Goal: Task Accomplishment & Management: Use online tool/utility

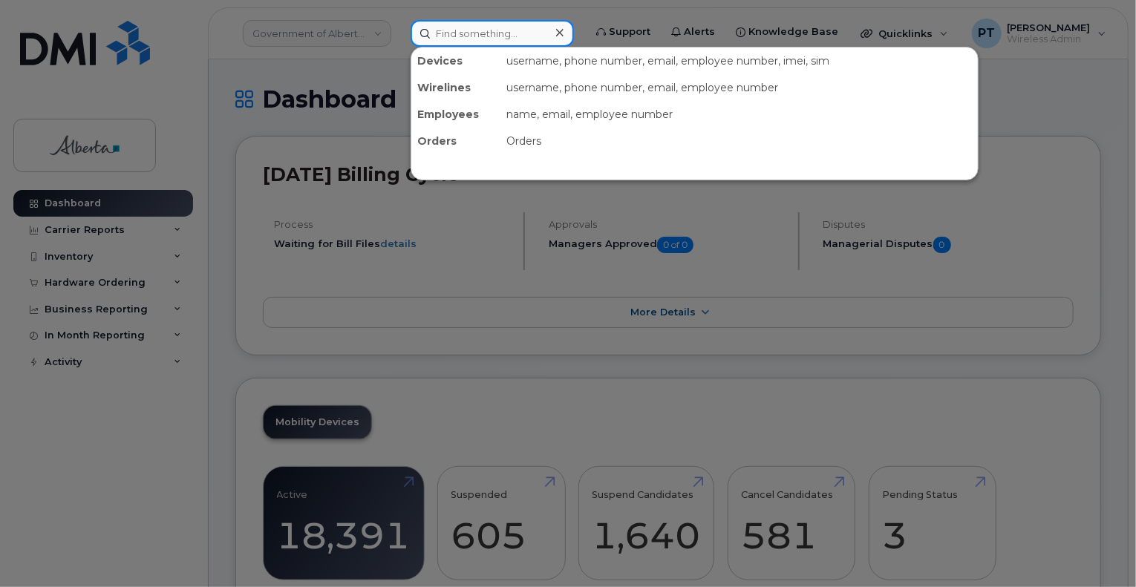
click at [441, 35] on input at bounding box center [492, 33] width 163 height 27
paste input "4035941887"
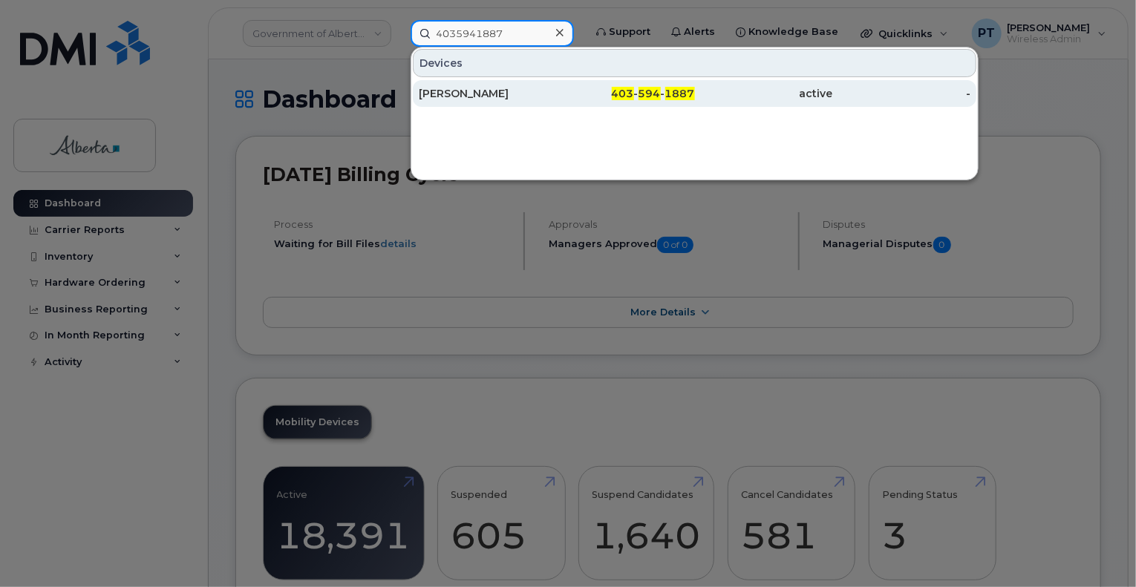
type input "4035941887"
click at [460, 88] on div "[PERSON_NAME]" at bounding box center [488, 93] width 138 height 15
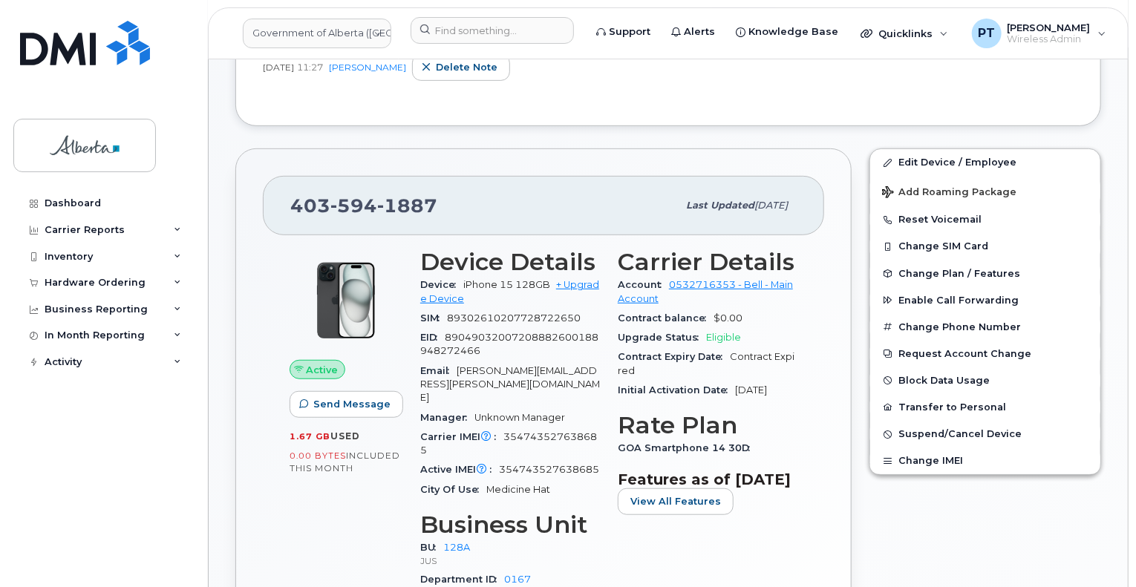
scroll to position [297, 0]
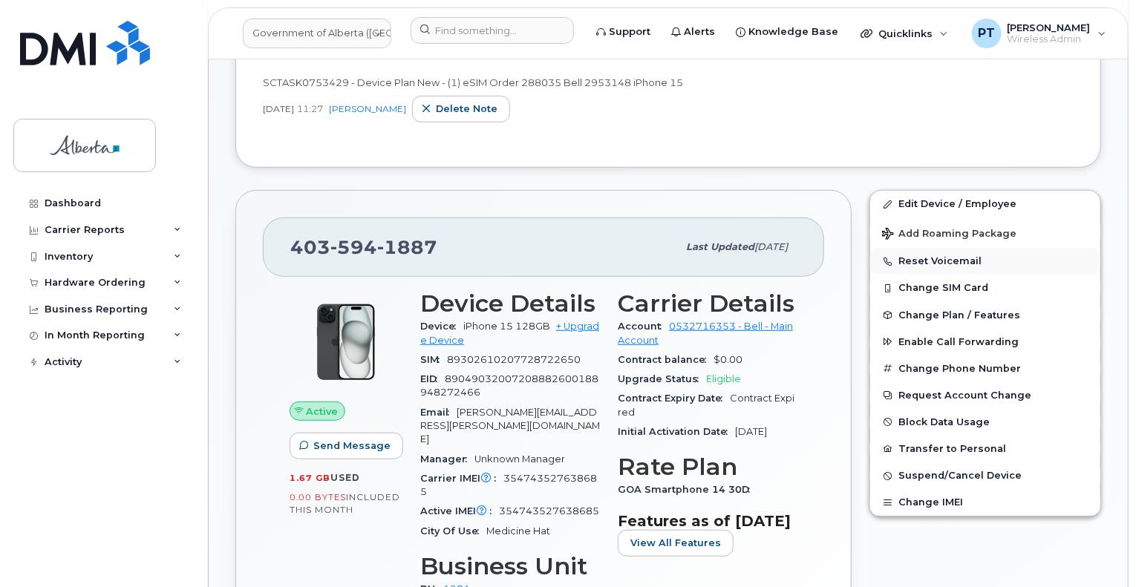
click at [950, 261] on button "Reset Voicemail" at bounding box center [985, 261] width 230 height 27
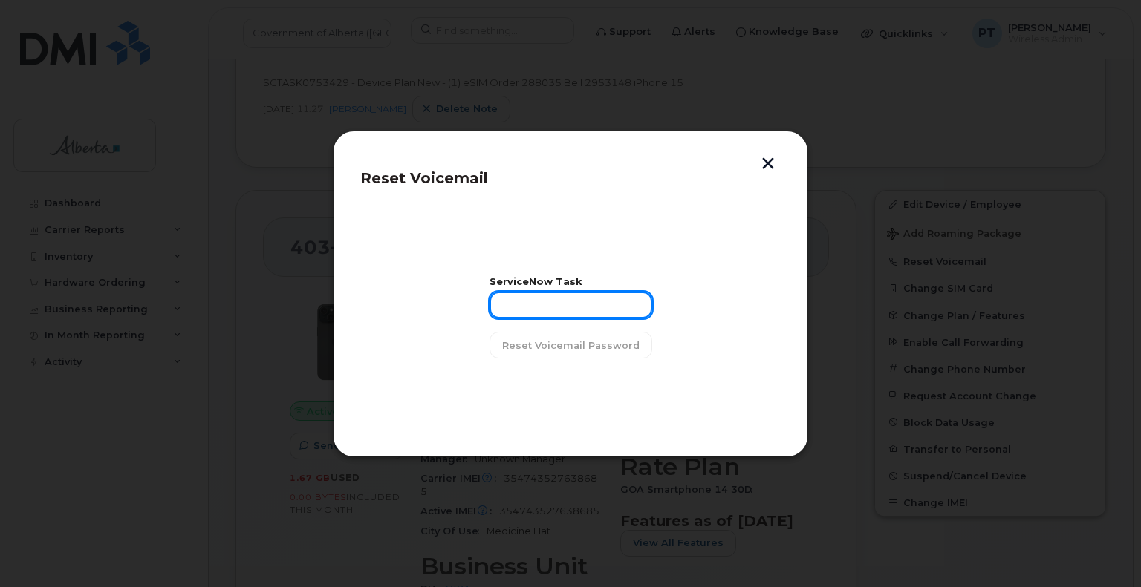
click at [549, 299] on input "text" at bounding box center [570, 305] width 163 height 27
paste input "SCTASK0828818"
type input "SCTASK0828818"
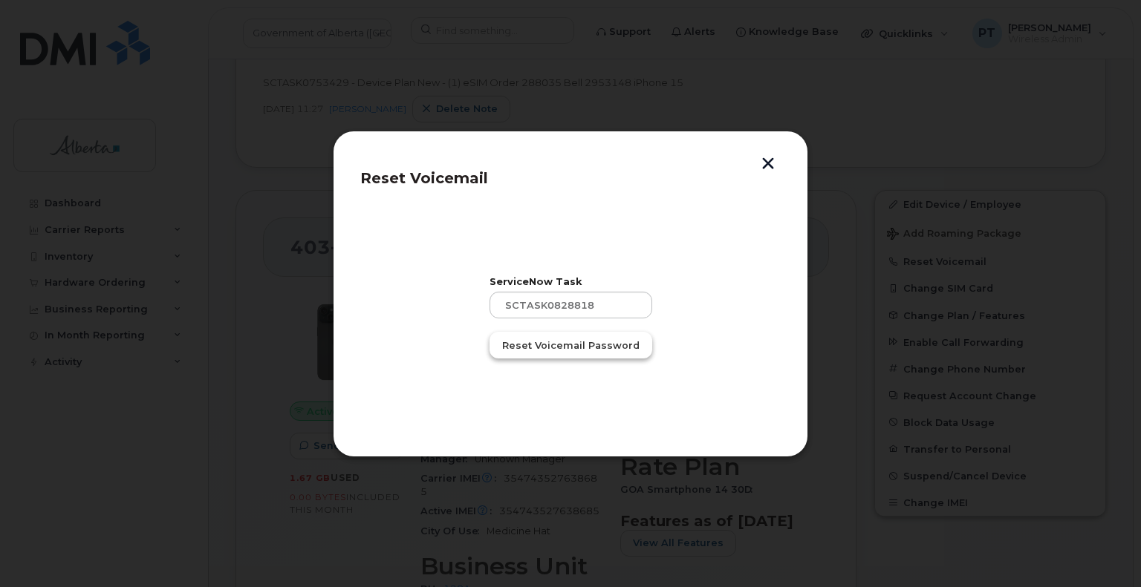
click at [561, 347] on span "Reset Voicemail Password" at bounding box center [570, 346] width 137 height 14
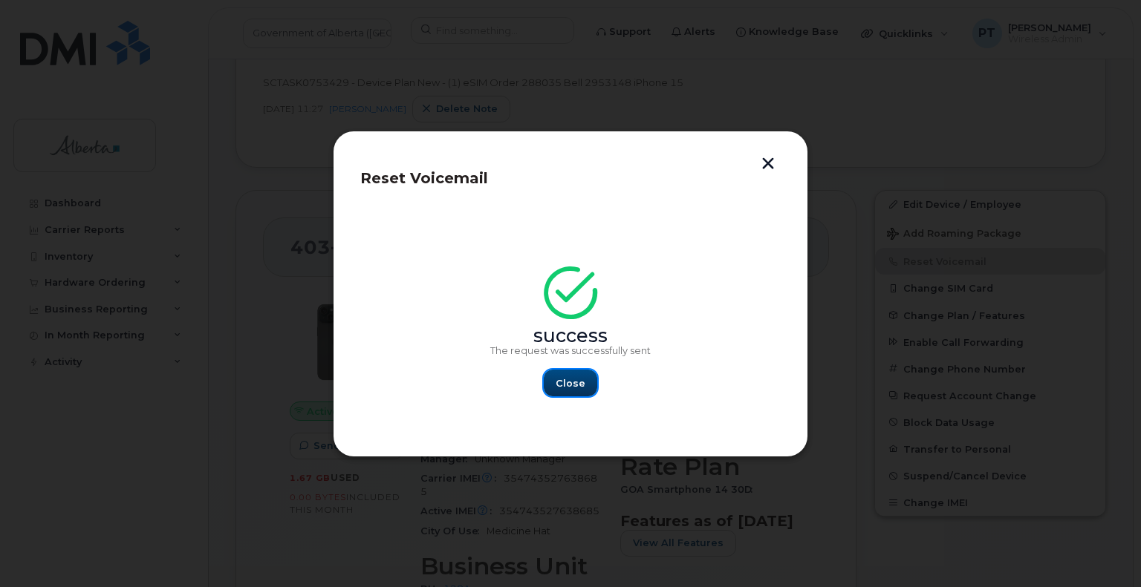
click at [563, 383] on span "Close" at bounding box center [570, 383] width 30 height 14
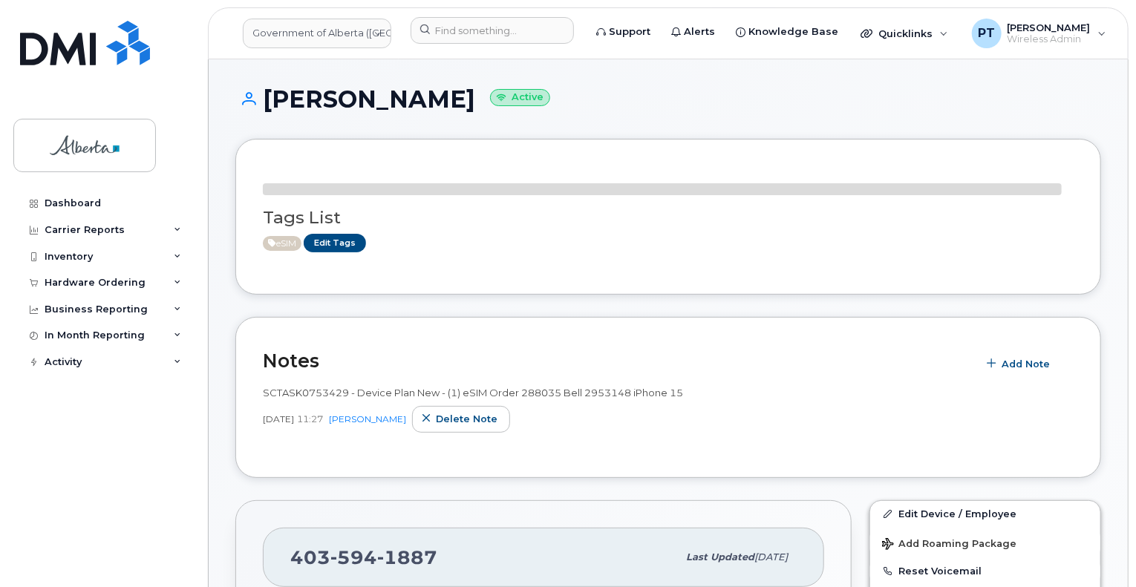
scroll to position [223, 0]
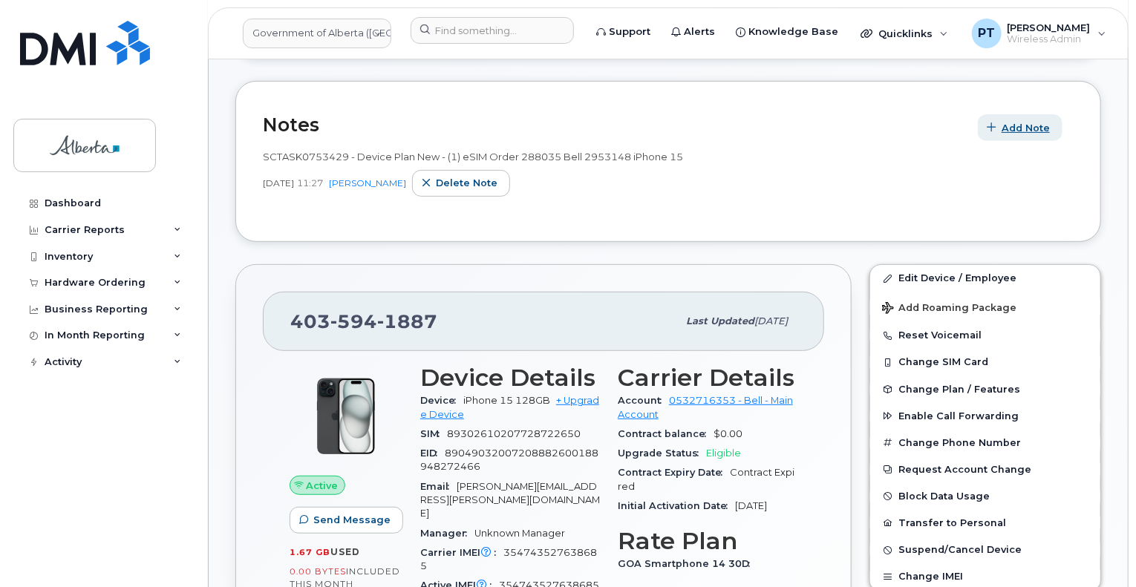
click at [1019, 127] on span "Add Note" at bounding box center [1026, 128] width 48 height 14
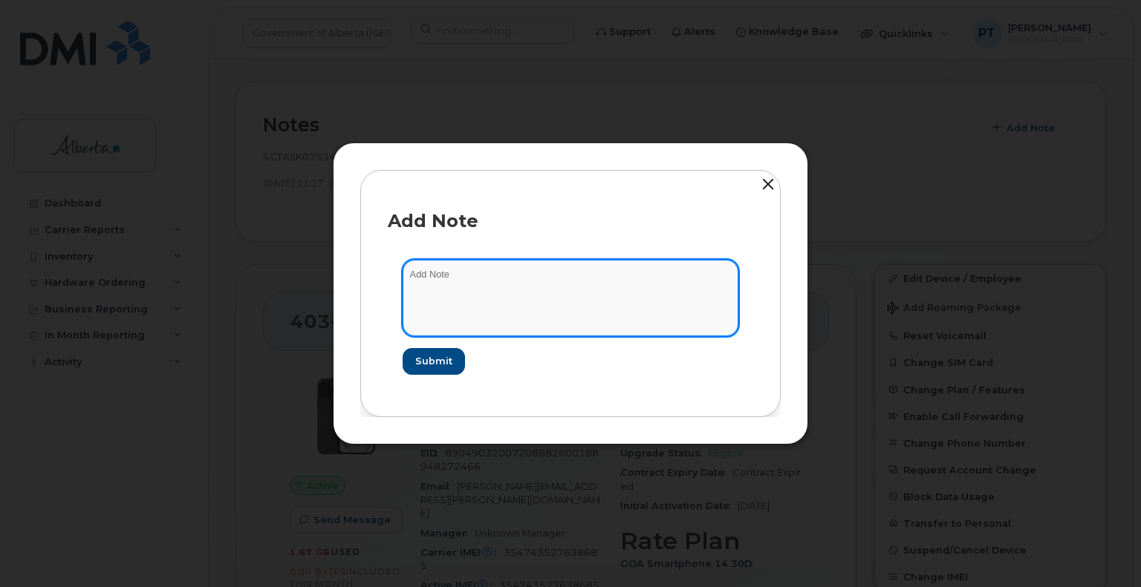
paste textarea "SCTASK0828818"
click at [573, 286] on textarea "SCTASK0828818 -" at bounding box center [570, 298] width 336 height 76
paste textarea "Plan VM PIN"
type textarea "SCTASK0828818 - Plan VM PIN"
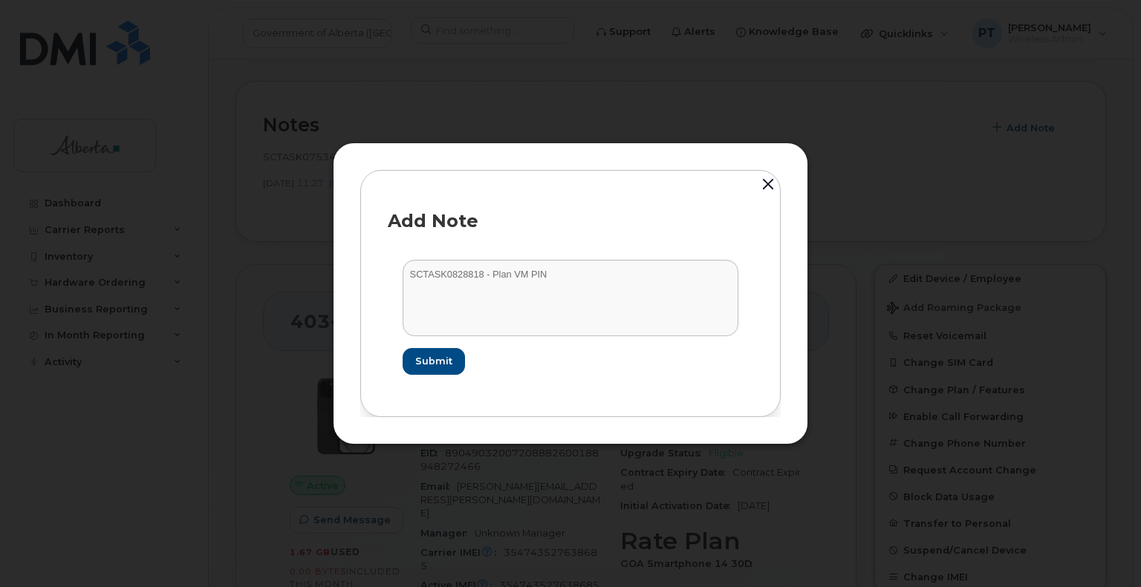
click at [420, 375] on form "SCTASK0828818 - Plan VM PIN Submit" at bounding box center [570, 317] width 365 height 144
click at [428, 361] on span "Submit" at bounding box center [432, 361] width 37 height 14
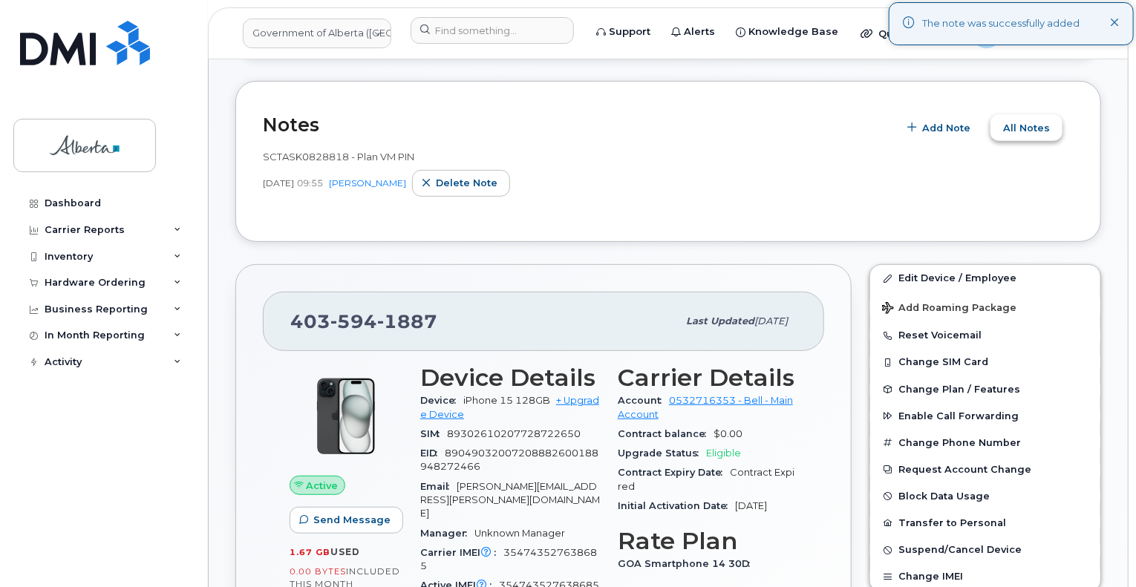
click at [1032, 121] on span "All Notes" at bounding box center [1026, 128] width 47 height 14
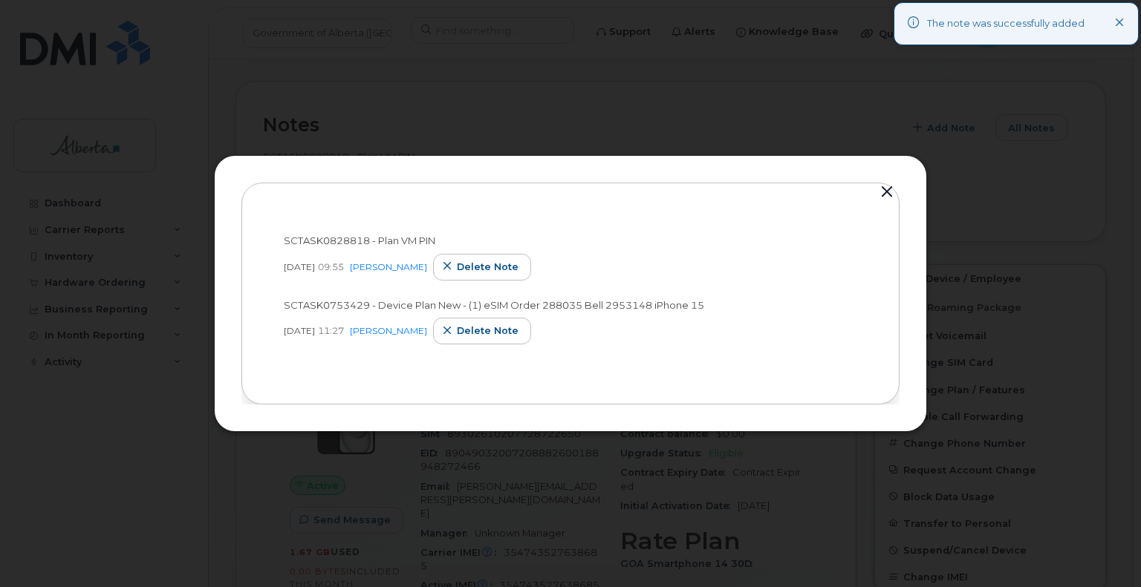
click at [884, 198] on button "button" at bounding box center [886, 192] width 22 height 21
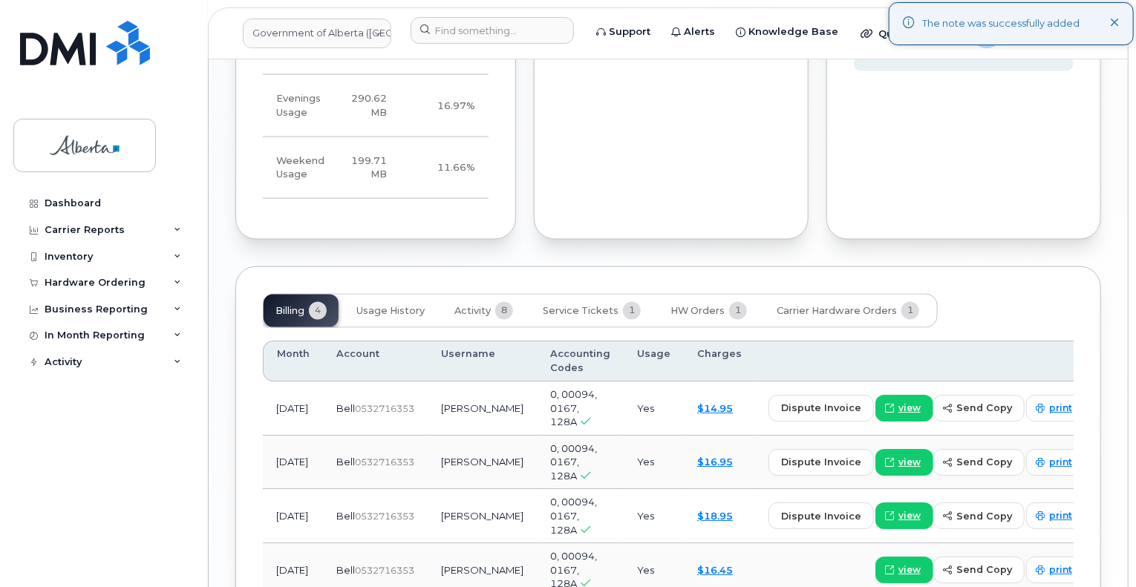
scroll to position [1251, 0]
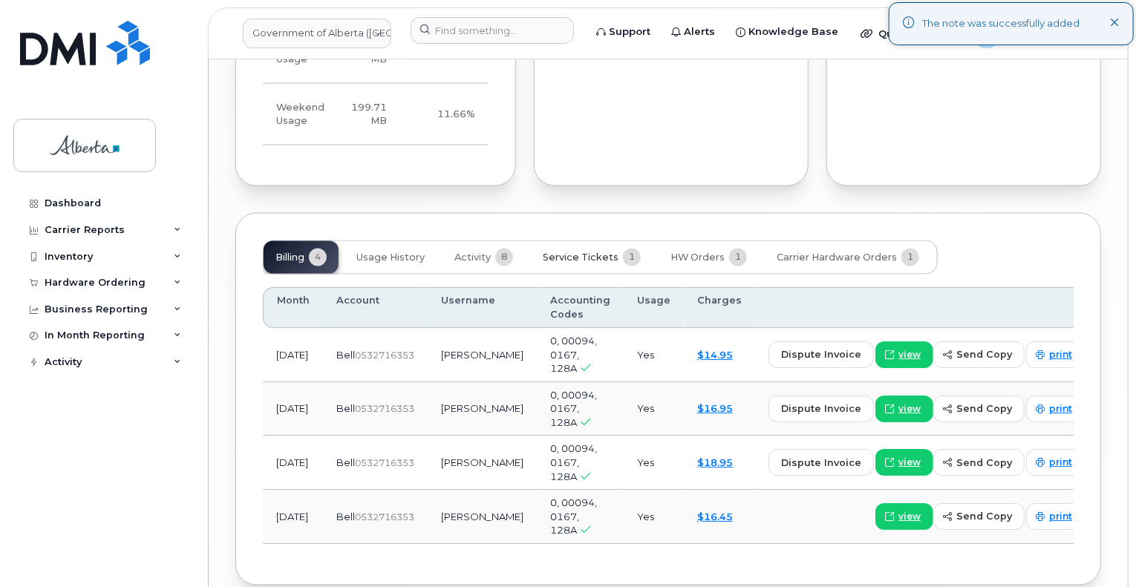
click at [558, 252] on span "Service Tickets" at bounding box center [581, 258] width 76 height 12
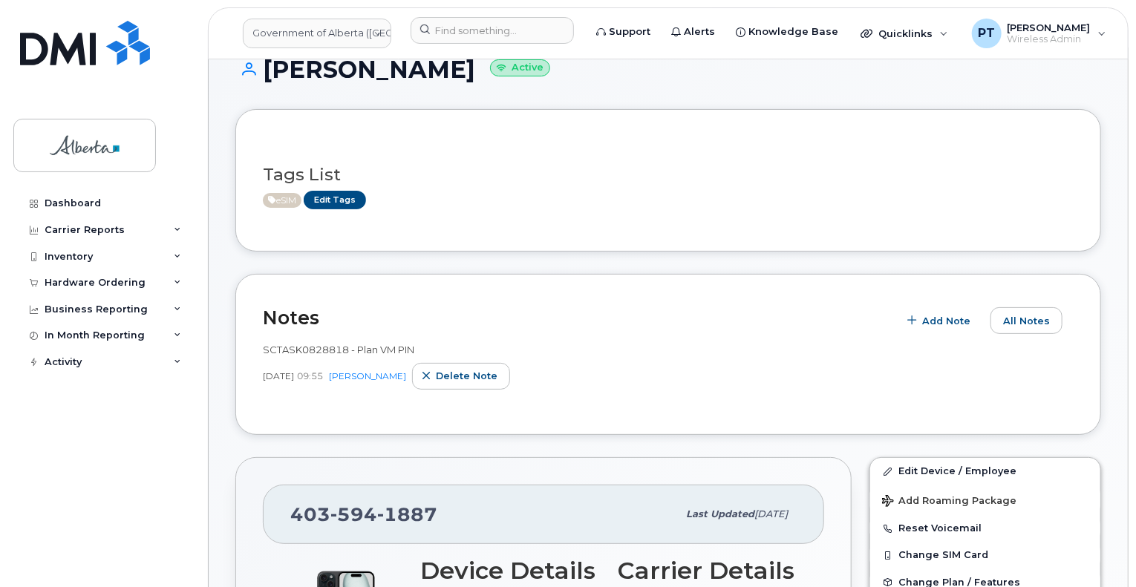
scroll to position [0, 0]
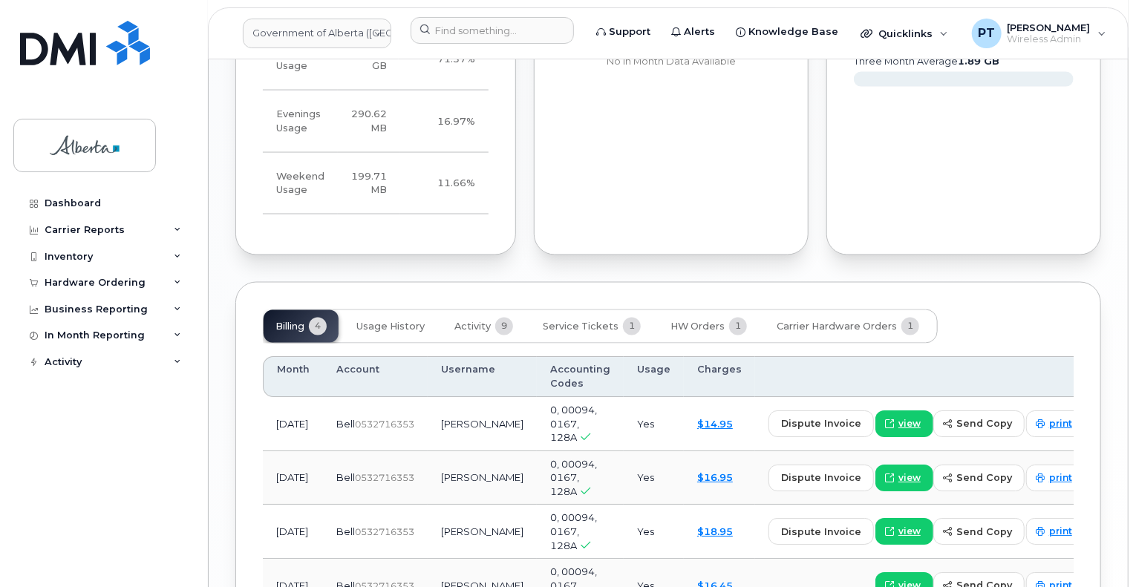
scroll to position [1251, 0]
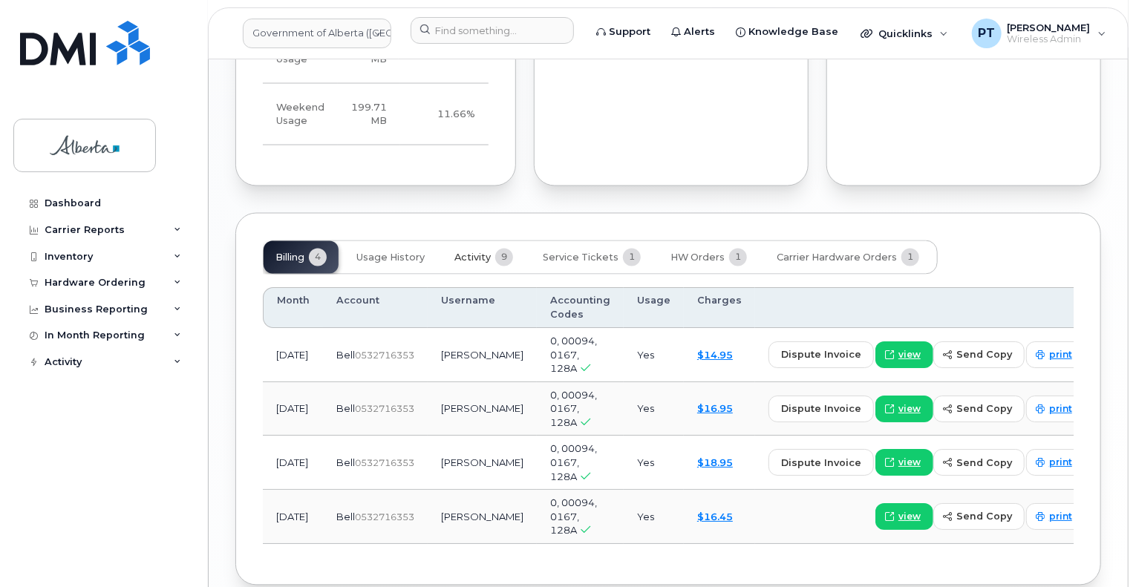
click at [477, 252] on span "Activity" at bounding box center [472, 258] width 36 height 12
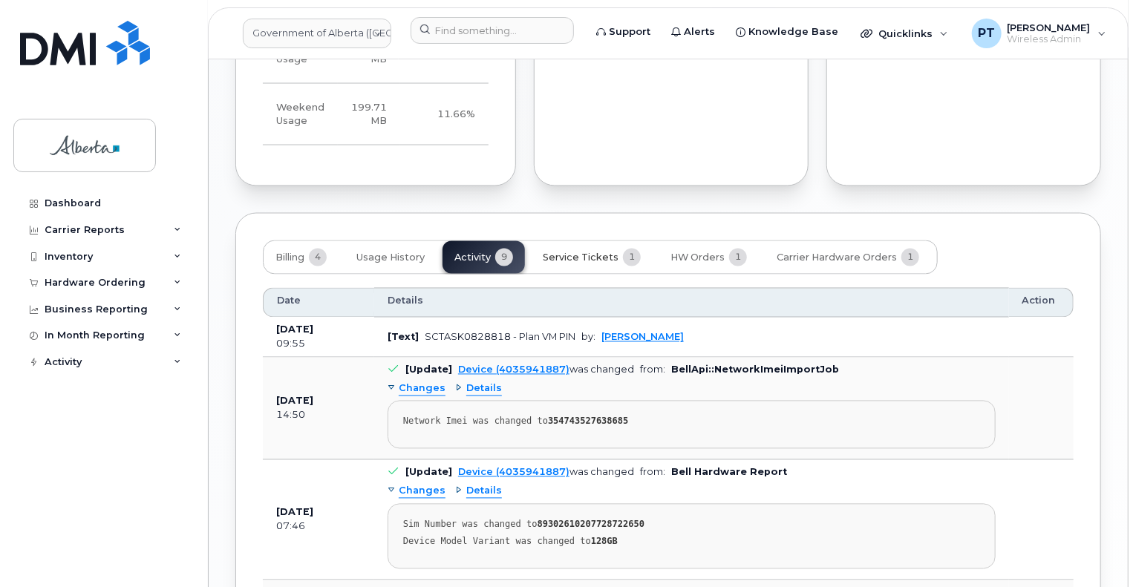
click at [570, 249] on button "Service Tickets 1" at bounding box center [592, 257] width 122 height 33
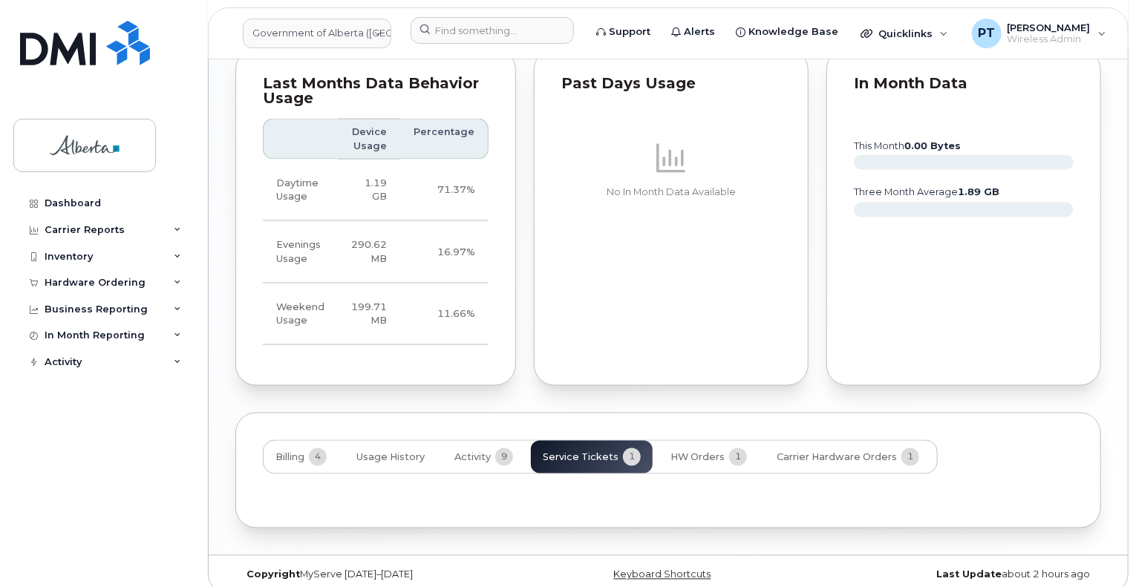
scroll to position [1116, 0]
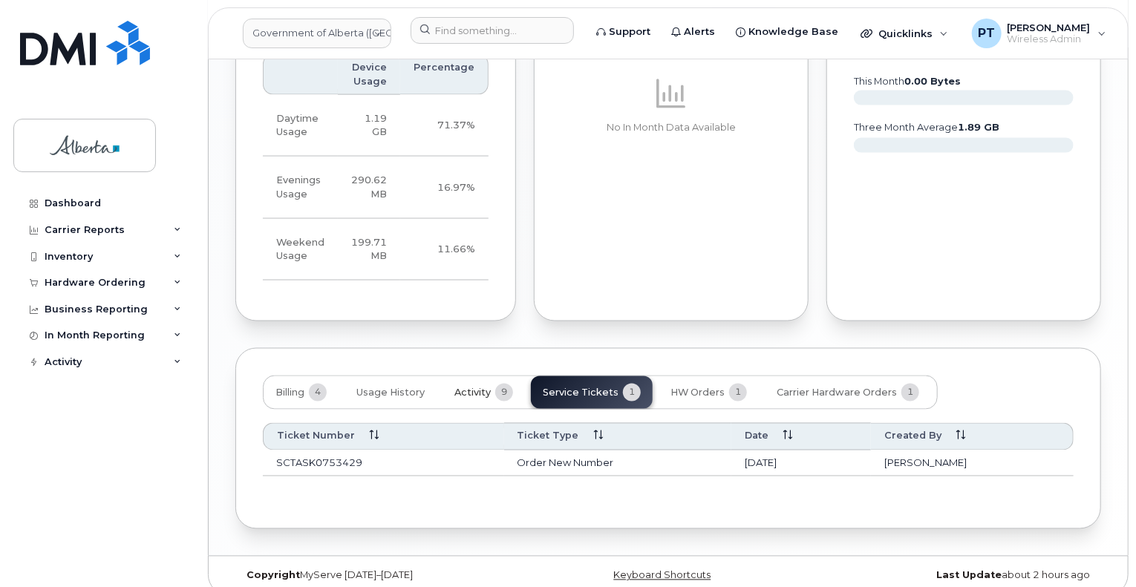
click at [467, 388] on span "Activity" at bounding box center [472, 394] width 36 height 12
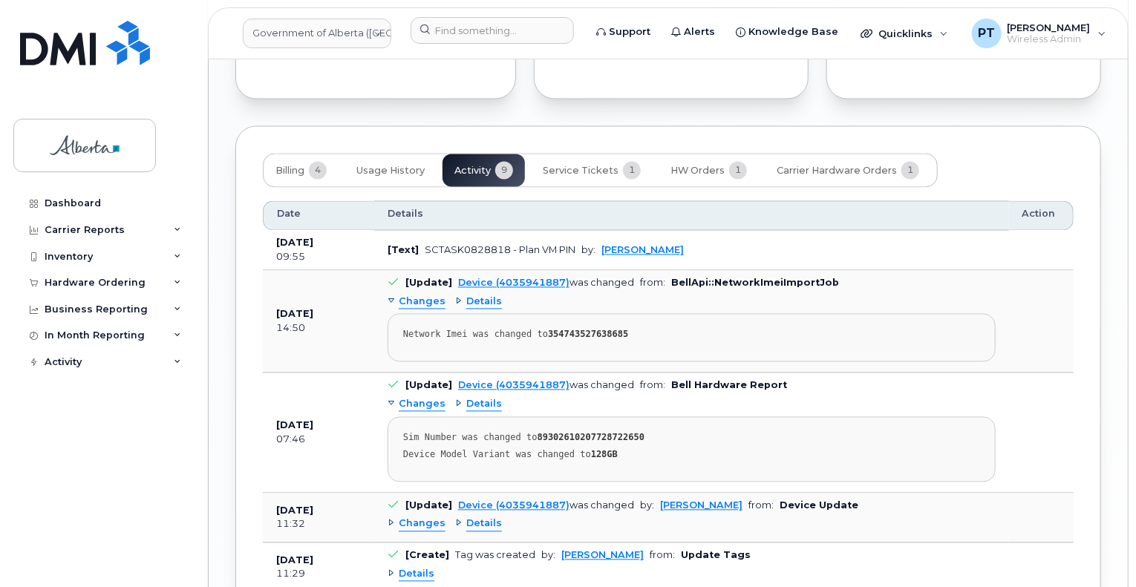
scroll to position [1339, 0]
click at [573, 165] on span "Service Tickets" at bounding box center [581, 171] width 76 height 12
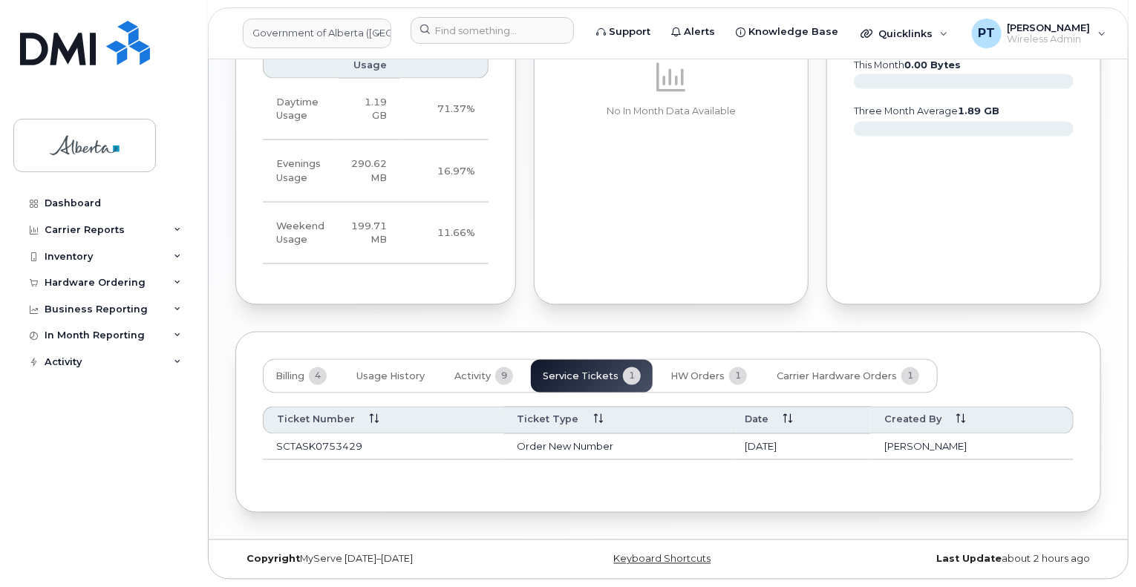
scroll to position [1116, 0]
